Goal: Task Accomplishment & Management: Manage account settings

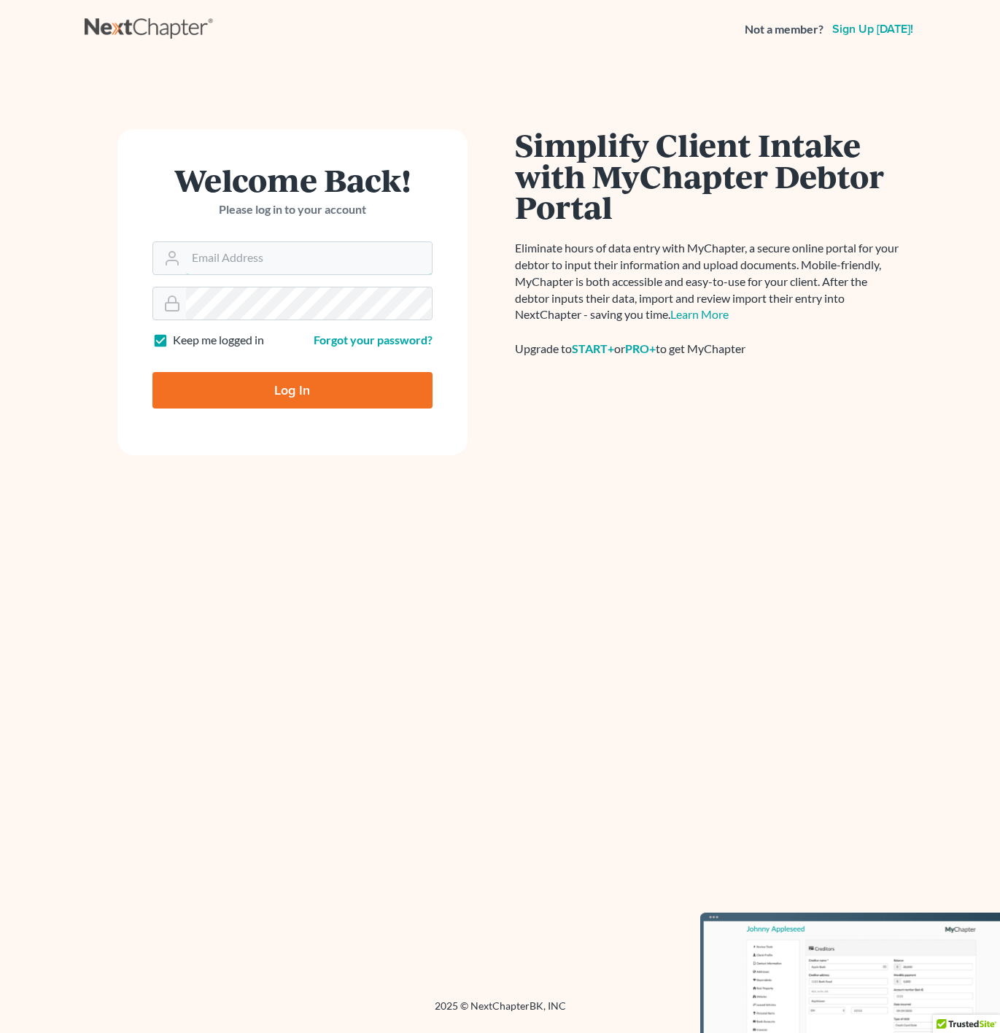
type input "[PERSON_NAME][EMAIL_ADDRESS][DOMAIN_NAME]"
drag, startPoint x: 361, startPoint y: 378, endPoint x: 368, endPoint y: 368, distance: 12.5
click at [366, 370] on div "Log In" at bounding box center [292, 384] width 280 height 48
click at [366, 377] on input "Log In" at bounding box center [292, 390] width 280 height 36
type input "Thinking..."
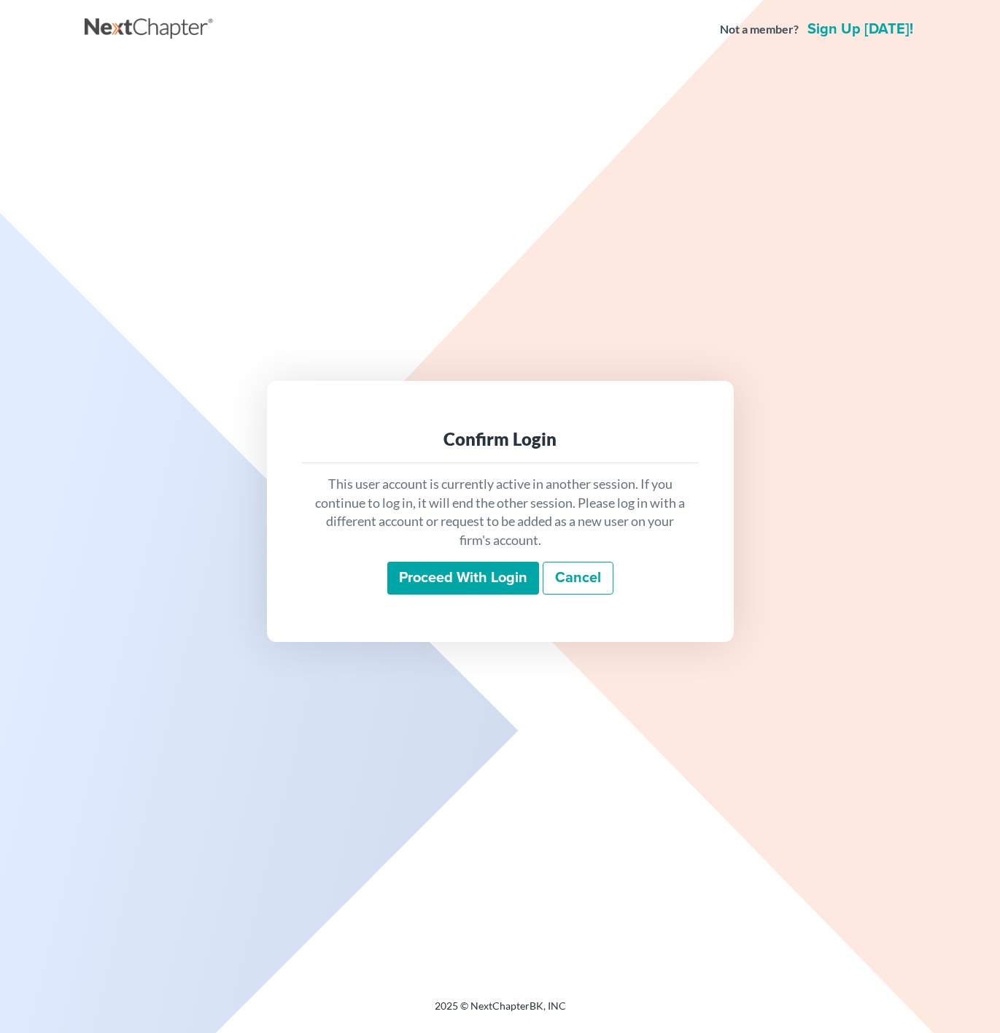
click at [484, 589] on input "Proceed with login" at bounding box center [463, 579] width 152 height 34
